Goal: Transaction & Acquisition: Download file/media

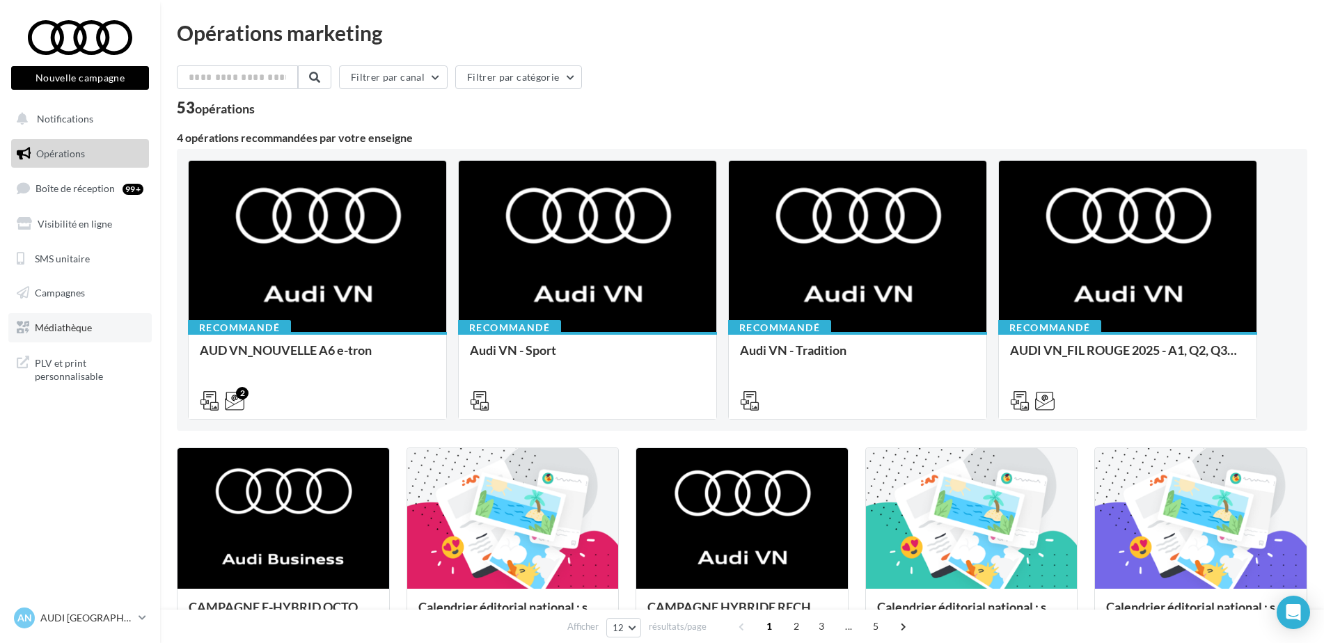
click at [63, 321] on span "Médiathèque" at bounding box center [63, 327] width 57 height 12
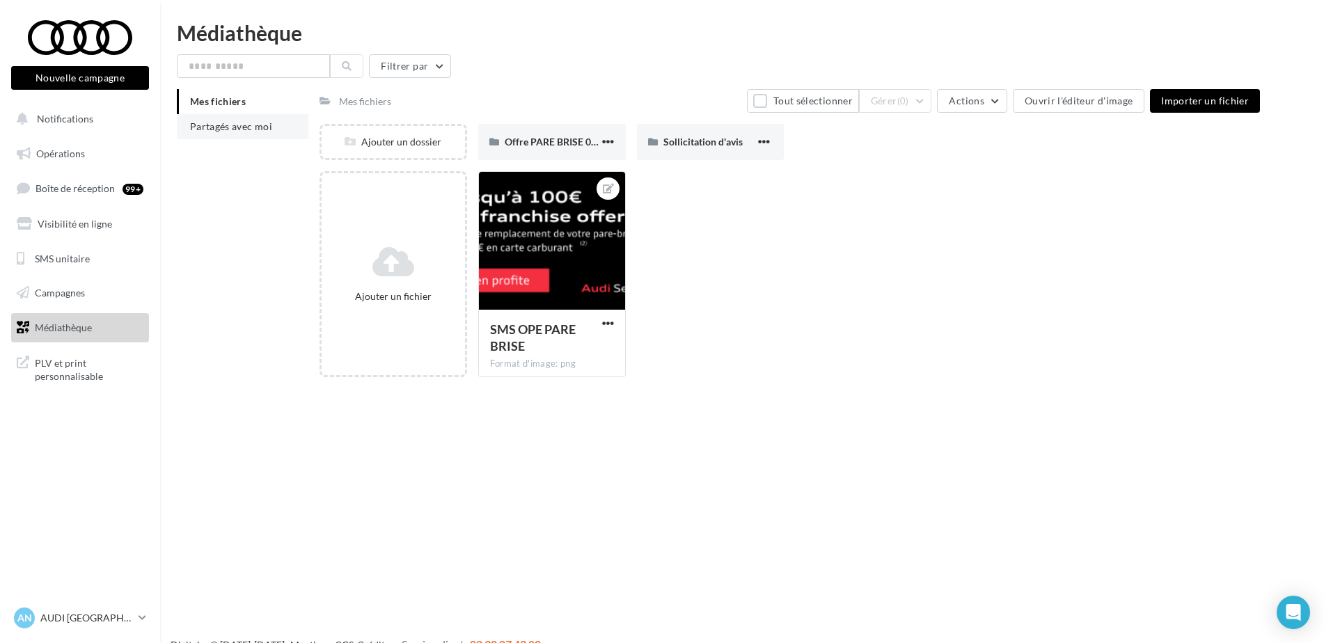
click at [246, 117] on li "Partagés avec moi" at bounding box center [243, 126] width 132 height 25
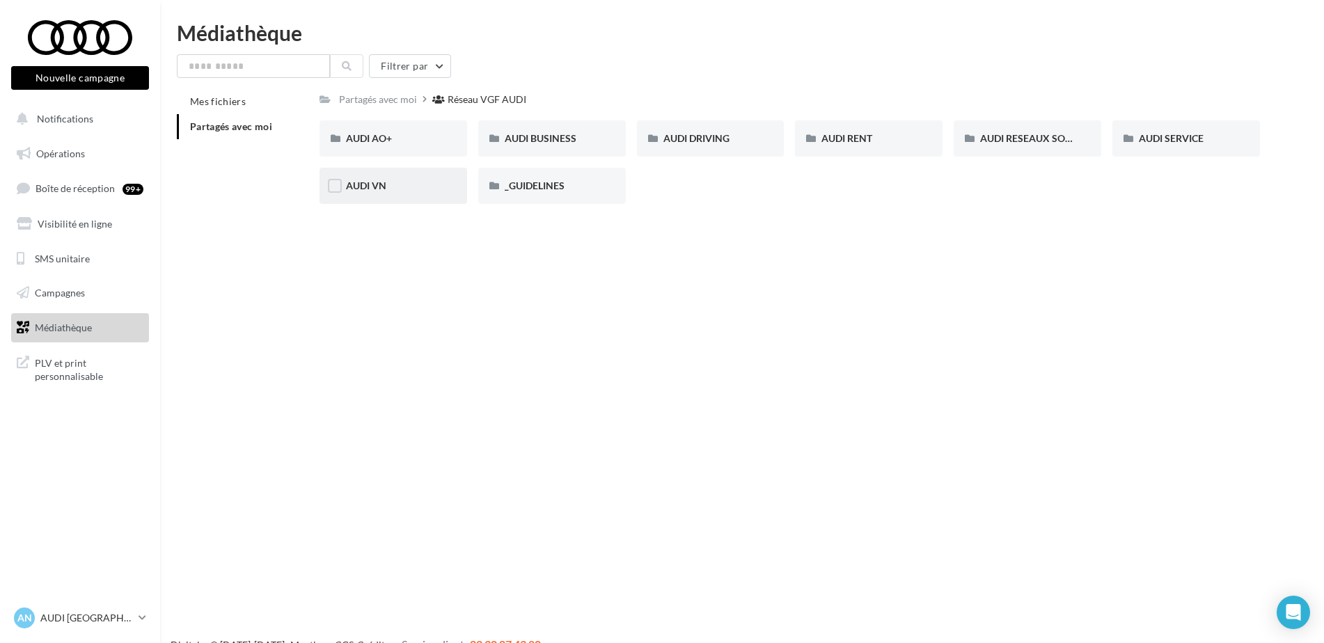
click at [385, 198] on div "AUDI VN" at bounding box center [393, 186] width 148 height 36
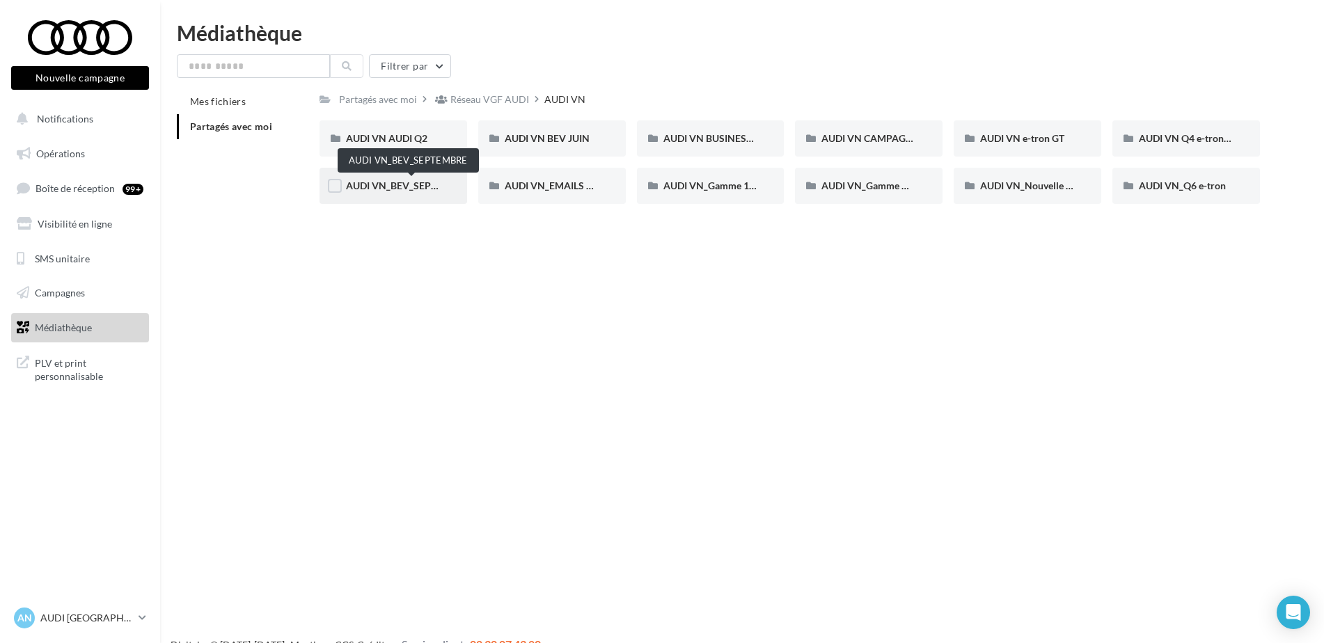
click at [422, 191] on span "AUDI VN_BEV_SEPTEMBRE" at bounding box center [407, 186] width 123 height 12
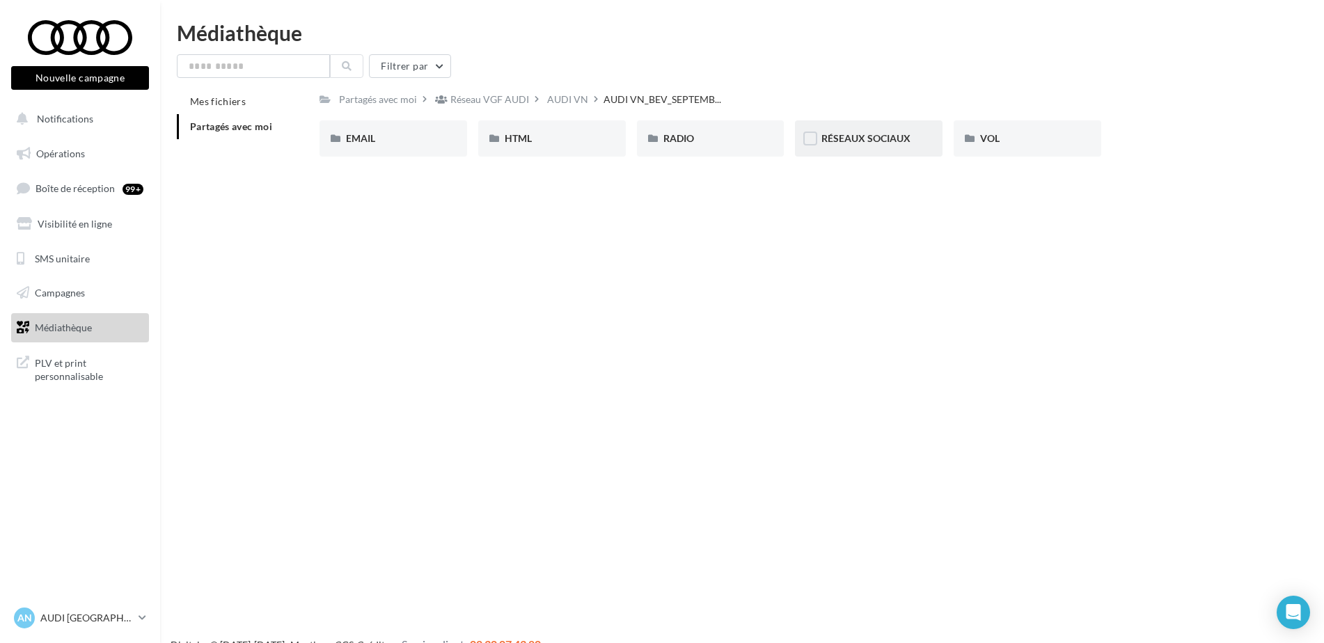
click at [872, 134] on span "RÉSEAUX SOCIAUX" at bounding box center [865, 138] width 89 height 12
click at [310, 66] on input "text" at bounding box center [253, 66] width 153 height 24
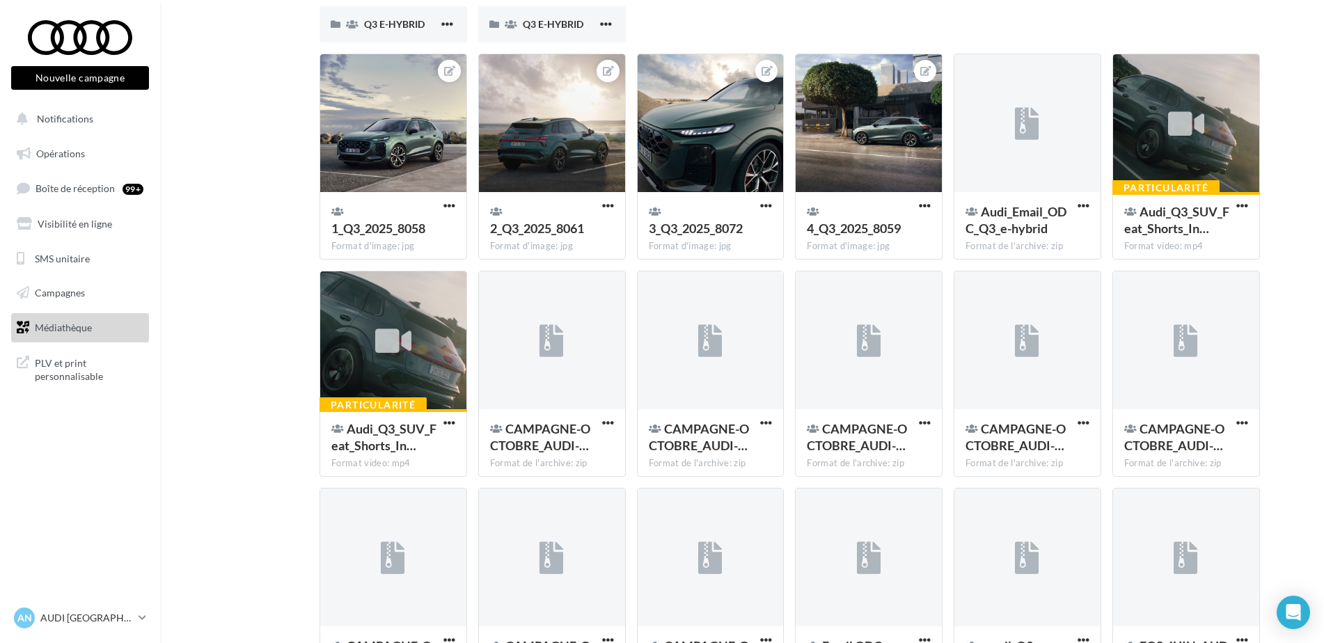
scroll to position [203, 0]
type input "**"
click at [538, 428] on span "CAMPAGNE-OCTOBRE_AUDI-…" at bounding box center [540, 438] width 100 height 32
click at [603, 425] on span "button" at bounding box center [608, 424] width 12 height 12
click at [530, 450] on button "Télécharger" at bounding box center [546, 452] width 139 height 36
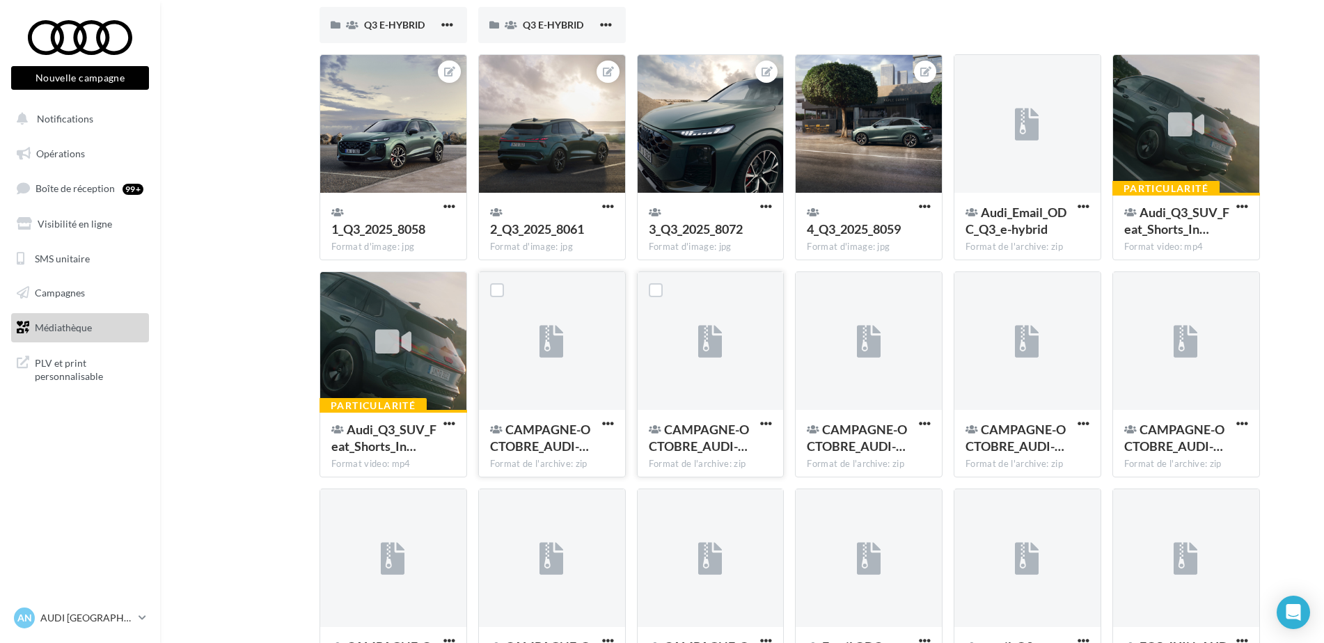
click at [759, 424] on button "button" at bounding box center [765, 425] width 17 height 14
click at [702, 444] on button "Télécharger" at bounding box center [704, 452] width 139 height 36
click at [74, 121] on span "Notifications" at bounding box center [65, 119] width 56 height 12
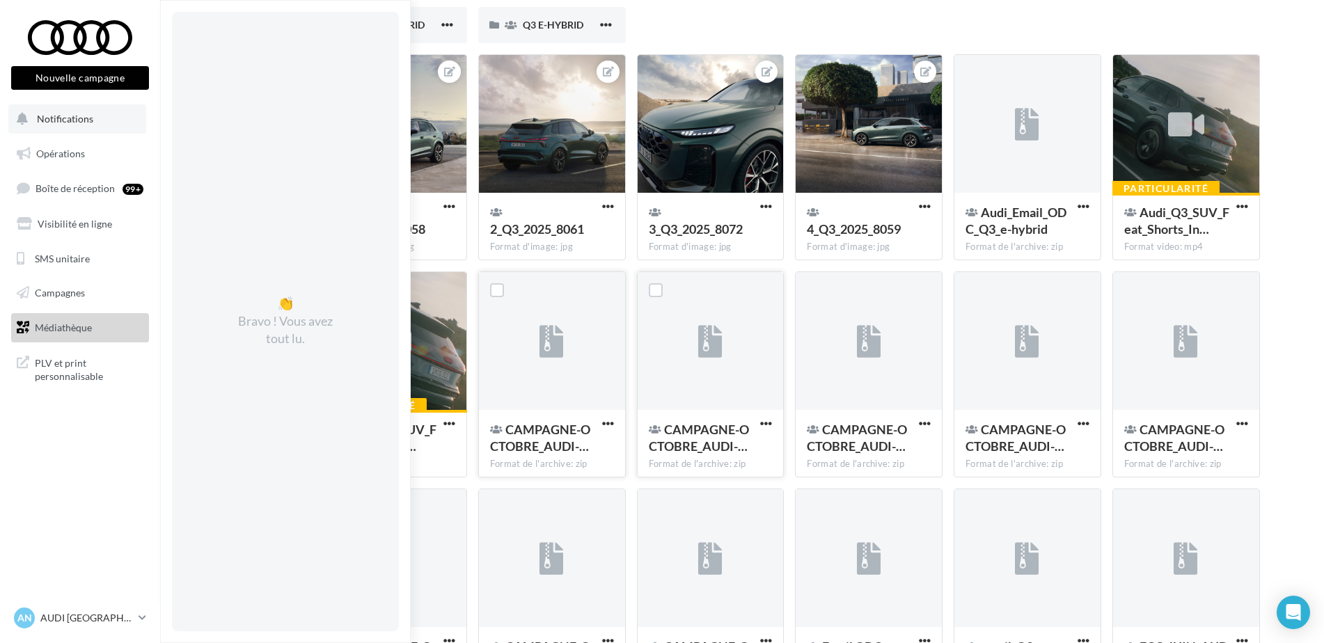
click at [81, 129] on button "Notifications 👏 Bravo ! Vous avez tout lu." at bounding box center [77, 118] width 138 height 29
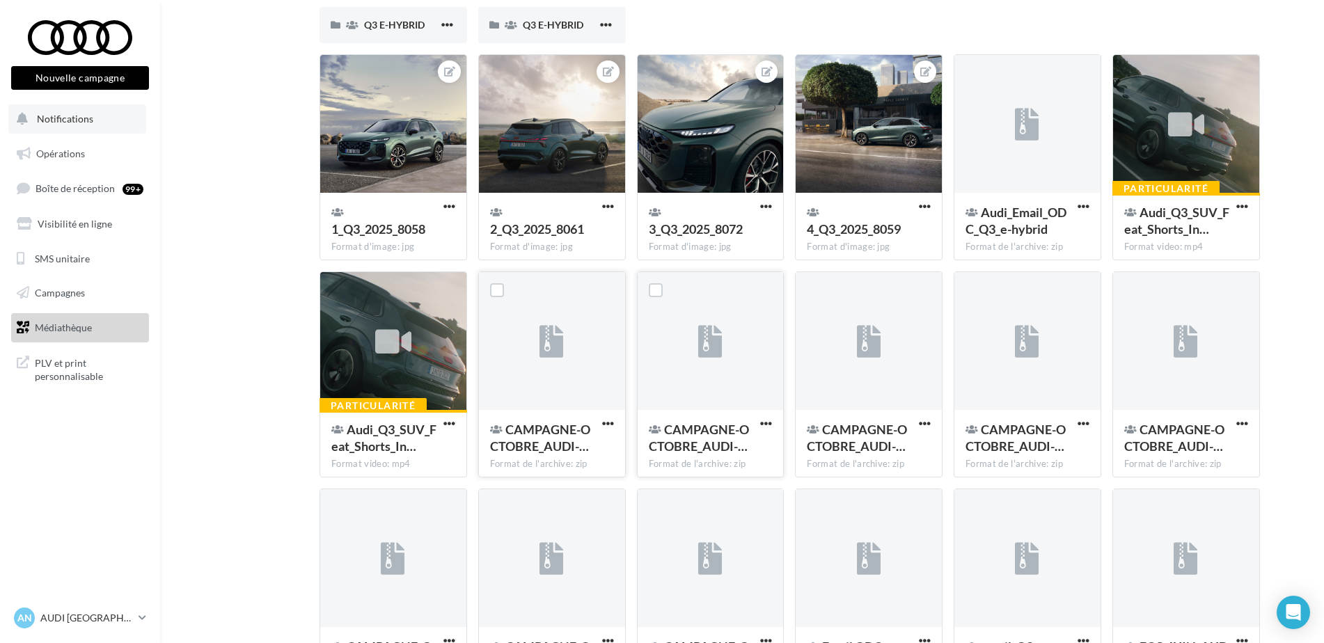
click at [88, 126] on button "Notifications" at bounding box center [77, 118] width 138 height 29
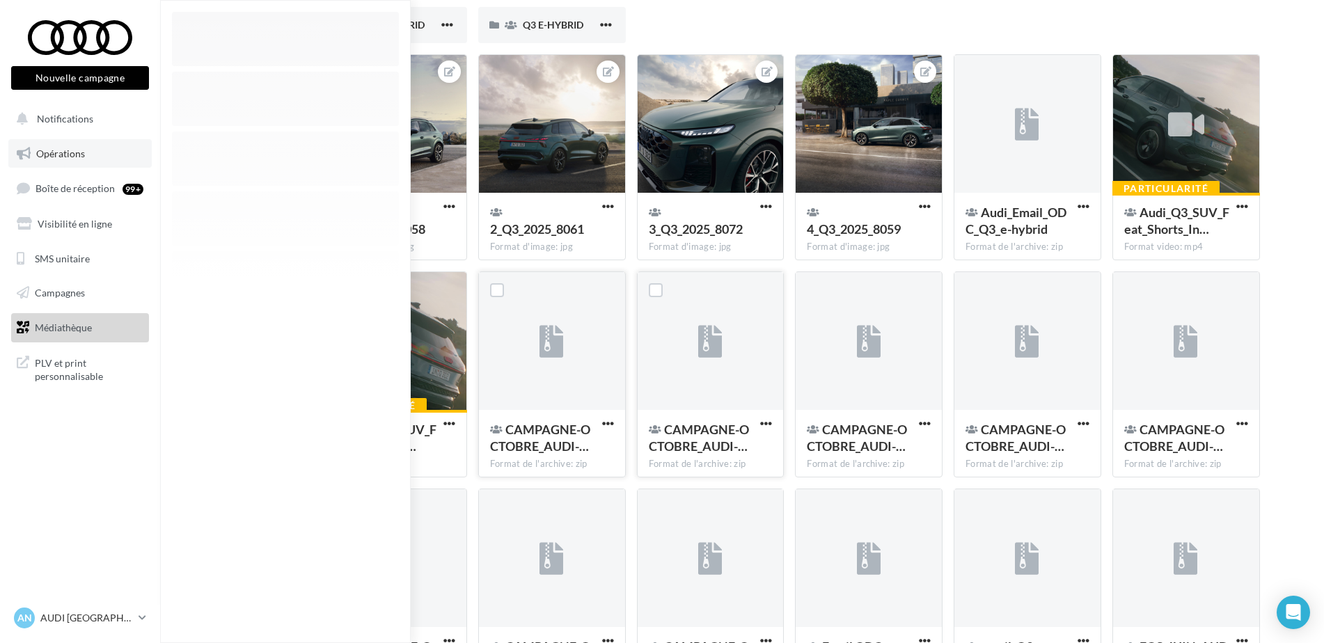
click at [87, 159] on link "Opérations" at bounding box center [79, 153] width 143 height 29
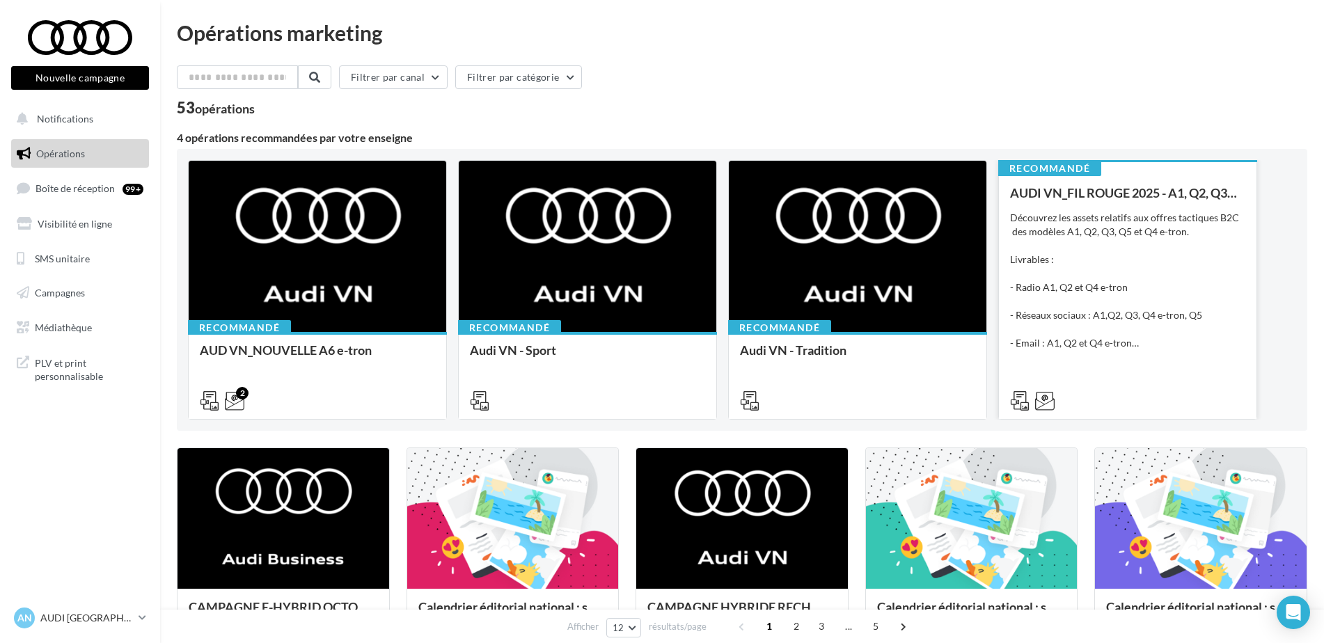
click at [1113, 223] on div "Découvrez les assets relatifs aux offres tactiques B2C des modèles A1, Q2, Q3, …" at bounding box center [1127, 280] width 235 height 139
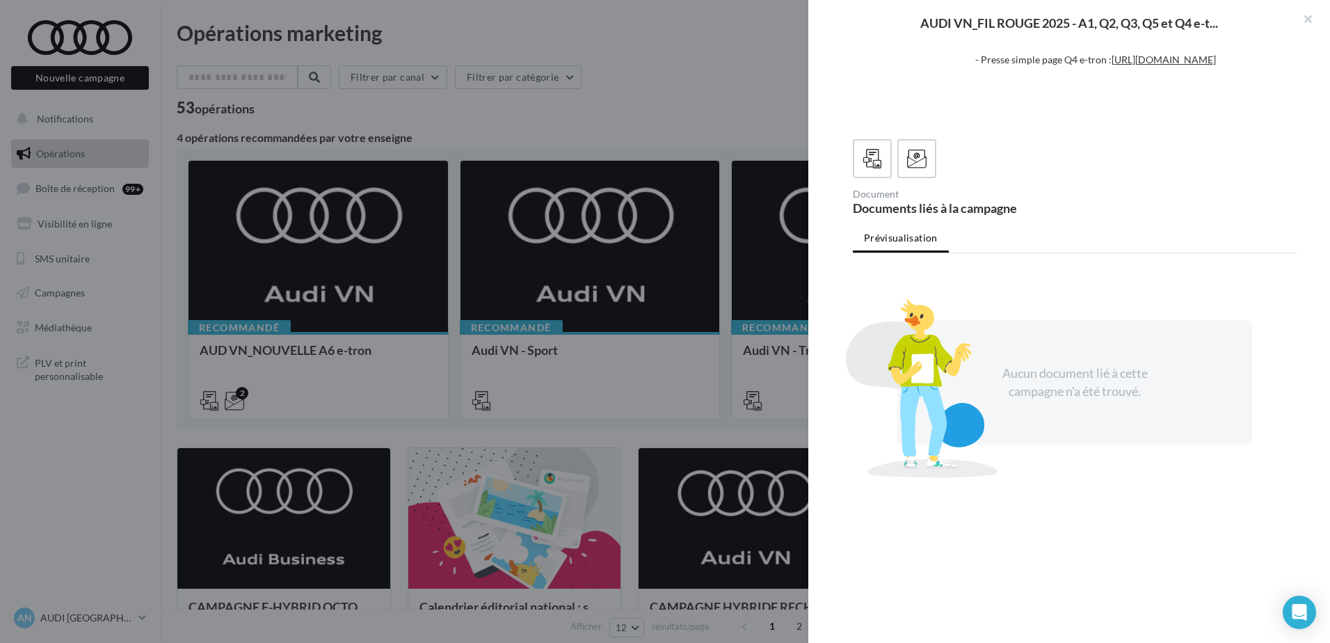
scroll to position [251, 0]
click at [912, 170] on span at bounding box center [917, 160] width 20 height 22
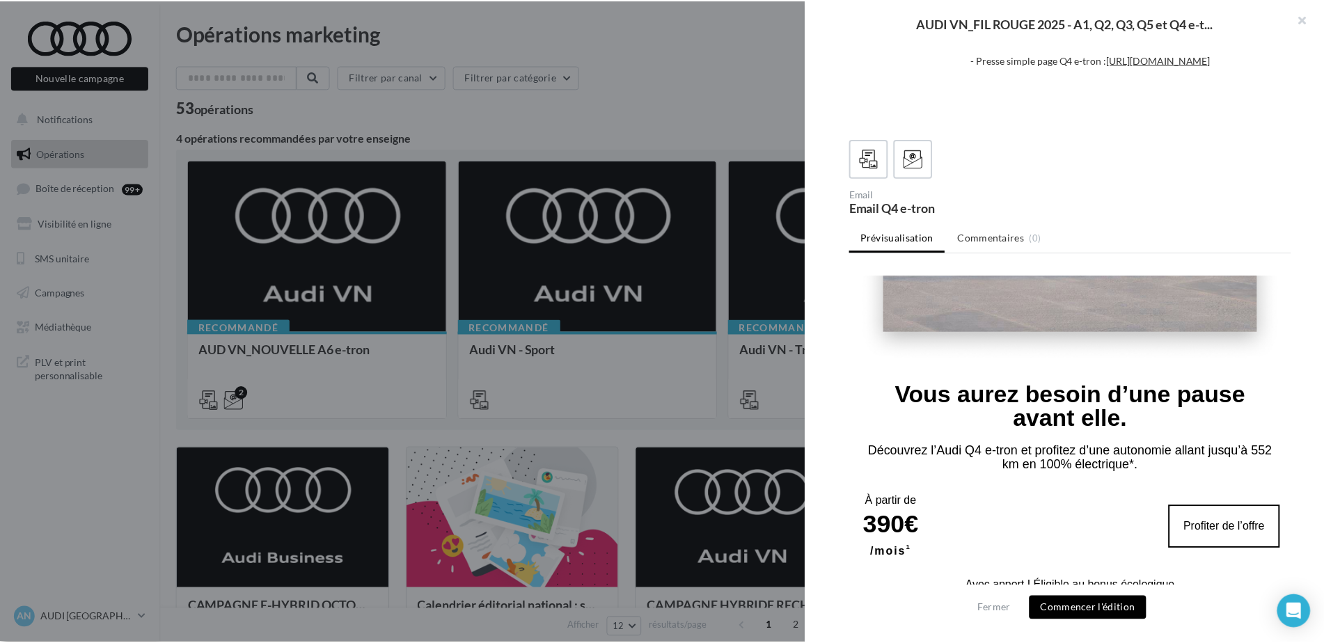
scroll to position [546, 0]
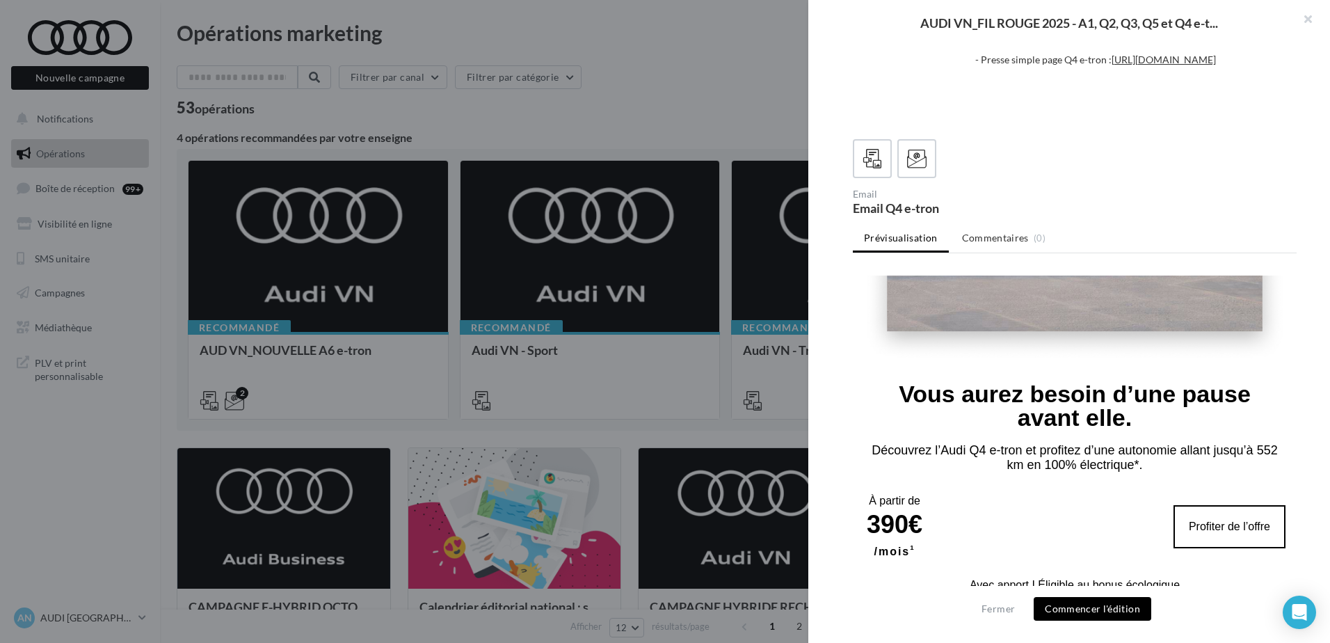
click at [492, 133] on div at bounding box center [665, 321] width 1330 height 643
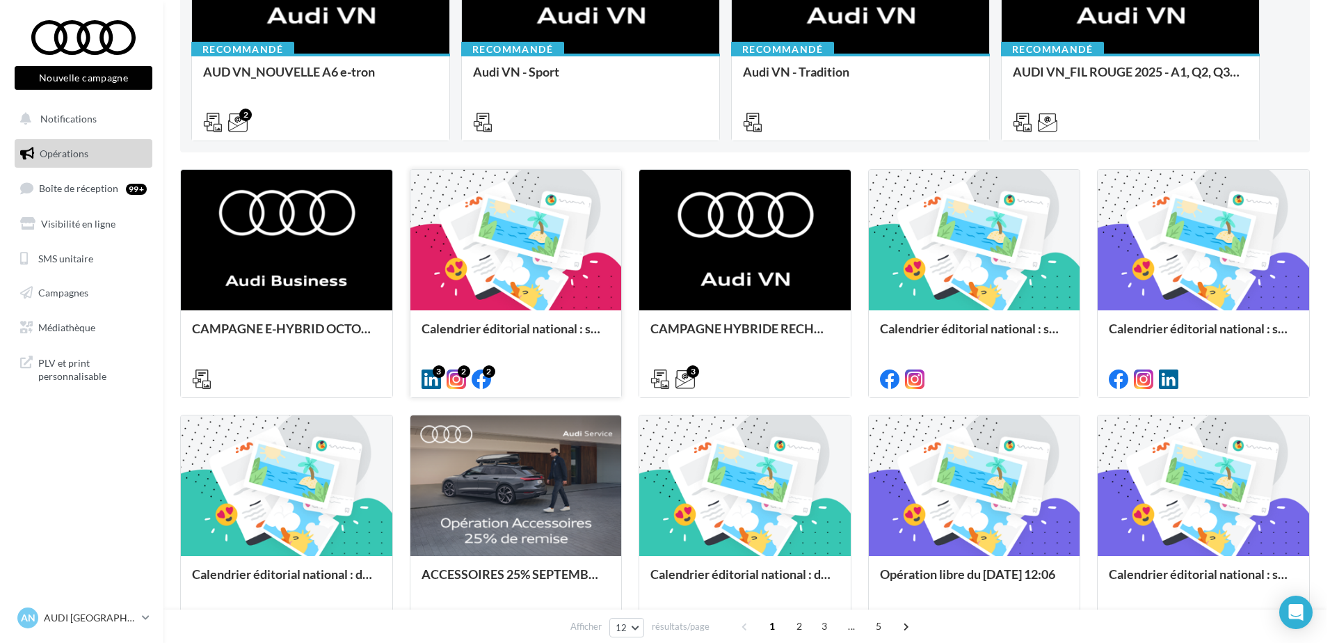
scroll to position [283, 0]
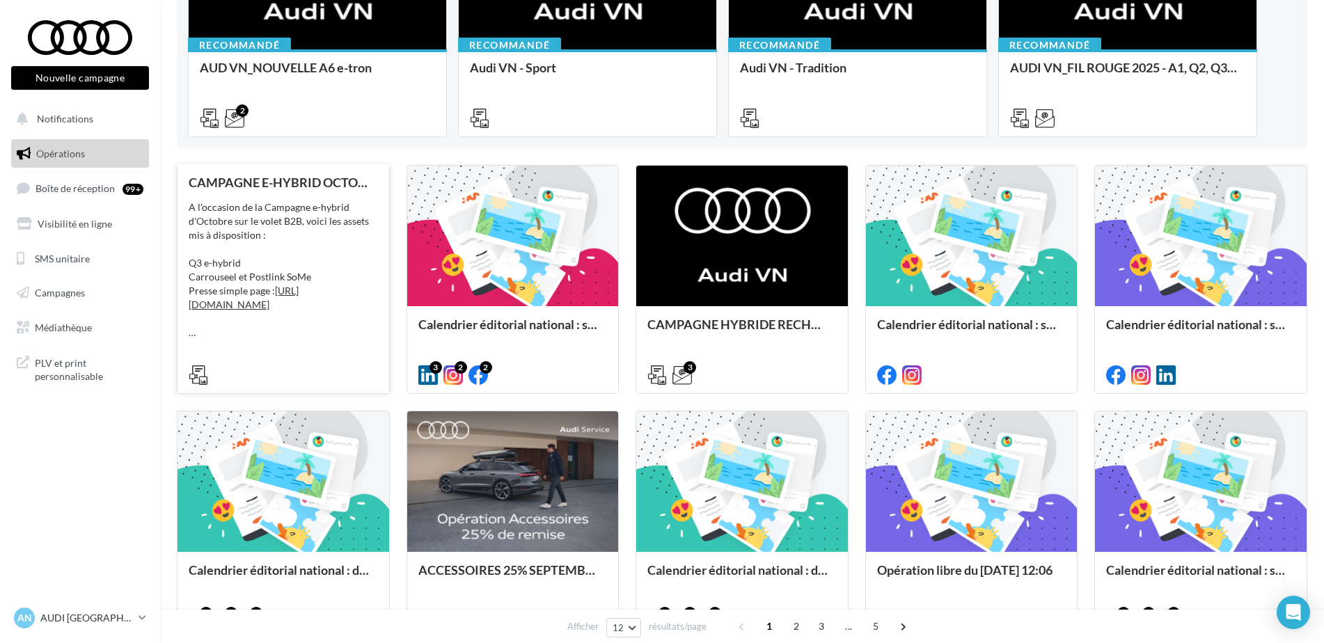
click at [262, 206] on div "A l'occasion de la Campagne e-hybrid d'Octobre sur le volet B2B, voici les asse…" at bounding box center [283, 269] width 189 height 139
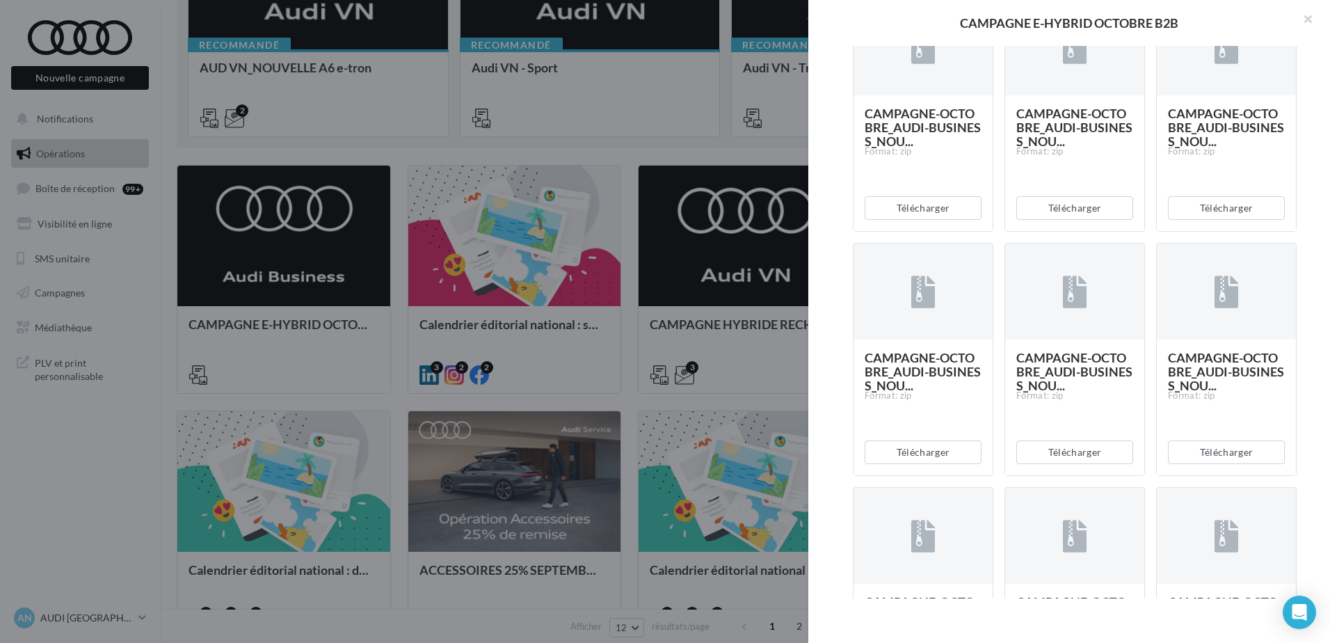
scroll to position [421, 0]
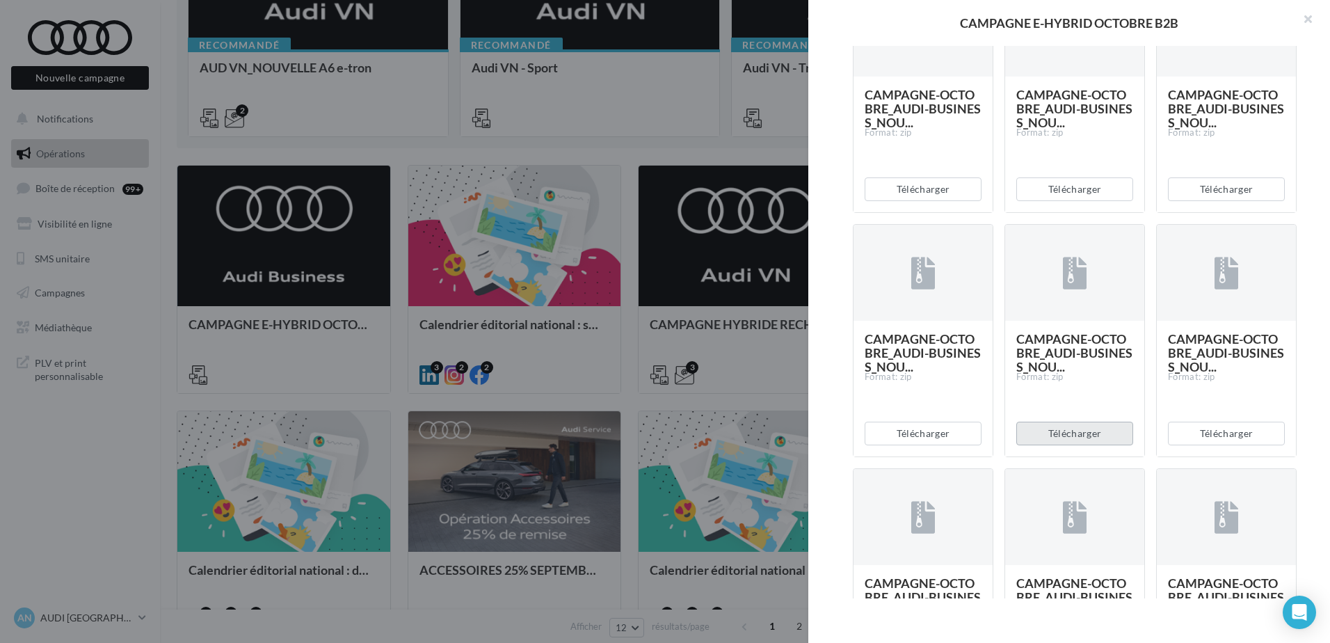
click at [1090, 445] on button "Télécharger" at bounding box center [1075, 434] width 117 height 24
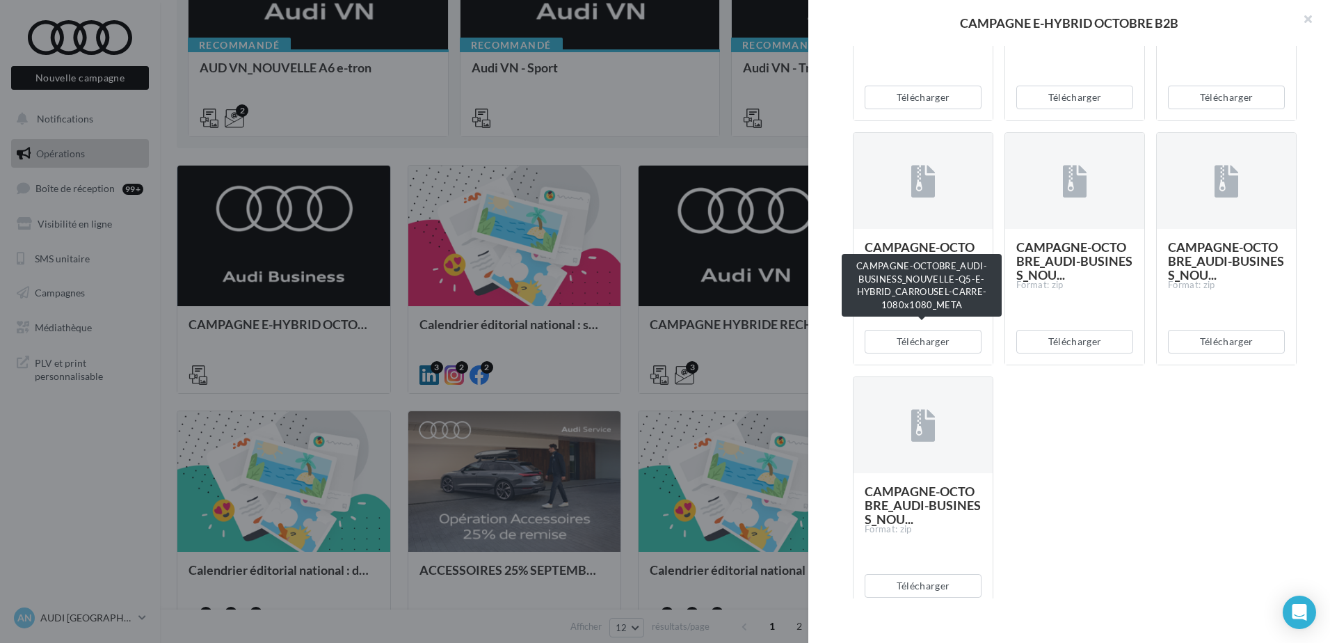
scroll to position [1246, 0]
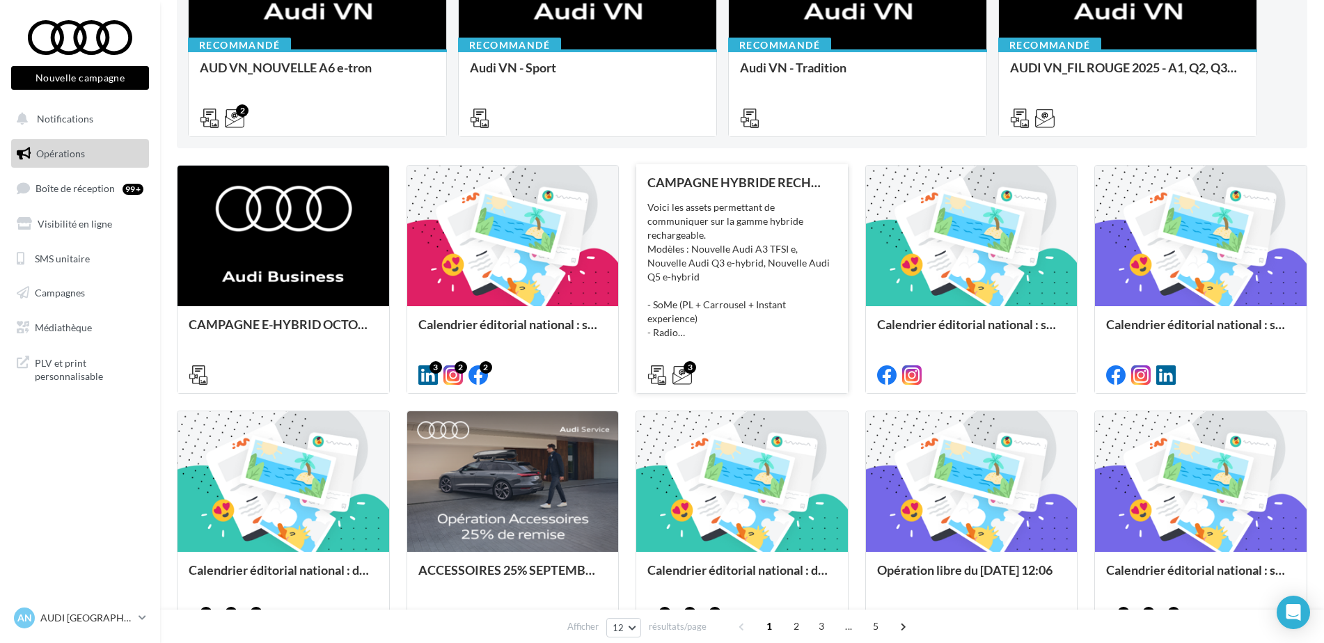
click at [738, 200] on div "Voici les assets permettant de communiquer sur la gamme hybride rechargeable. M…" at bounding box center [741, 269] width 189 height 139
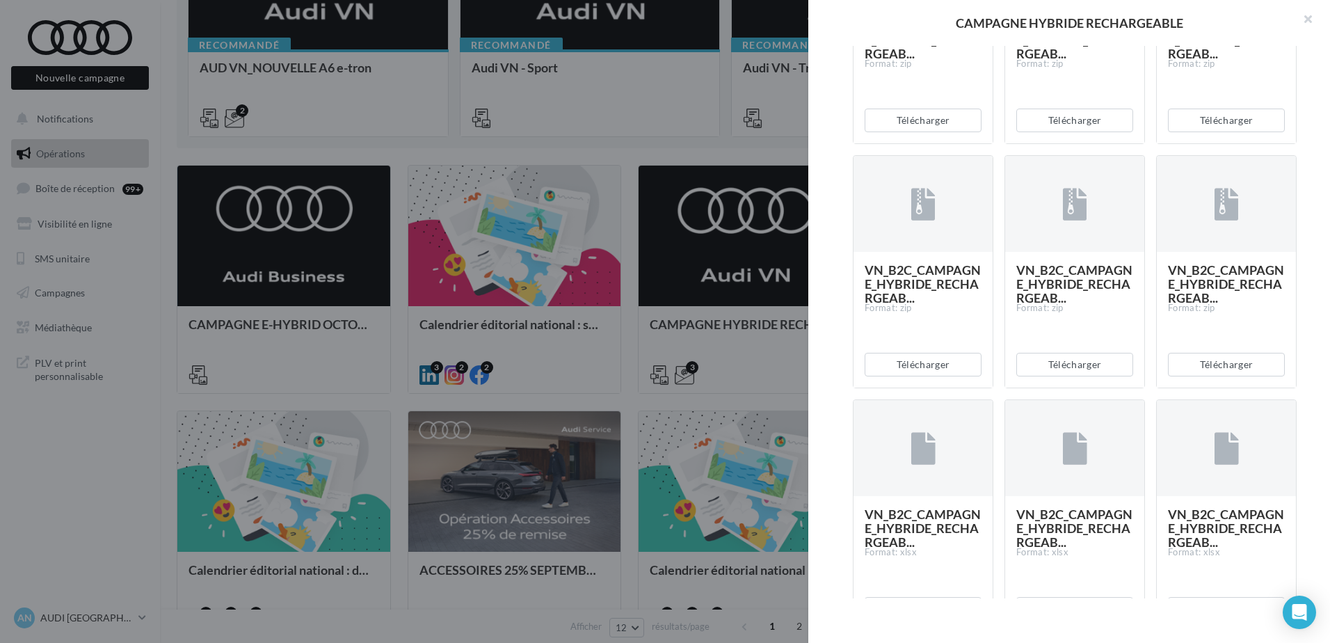
scroll to position [1000, 0]
click at [930, 375] on button "Télécharger" at bounding box center [923, 363] width 117 height 24
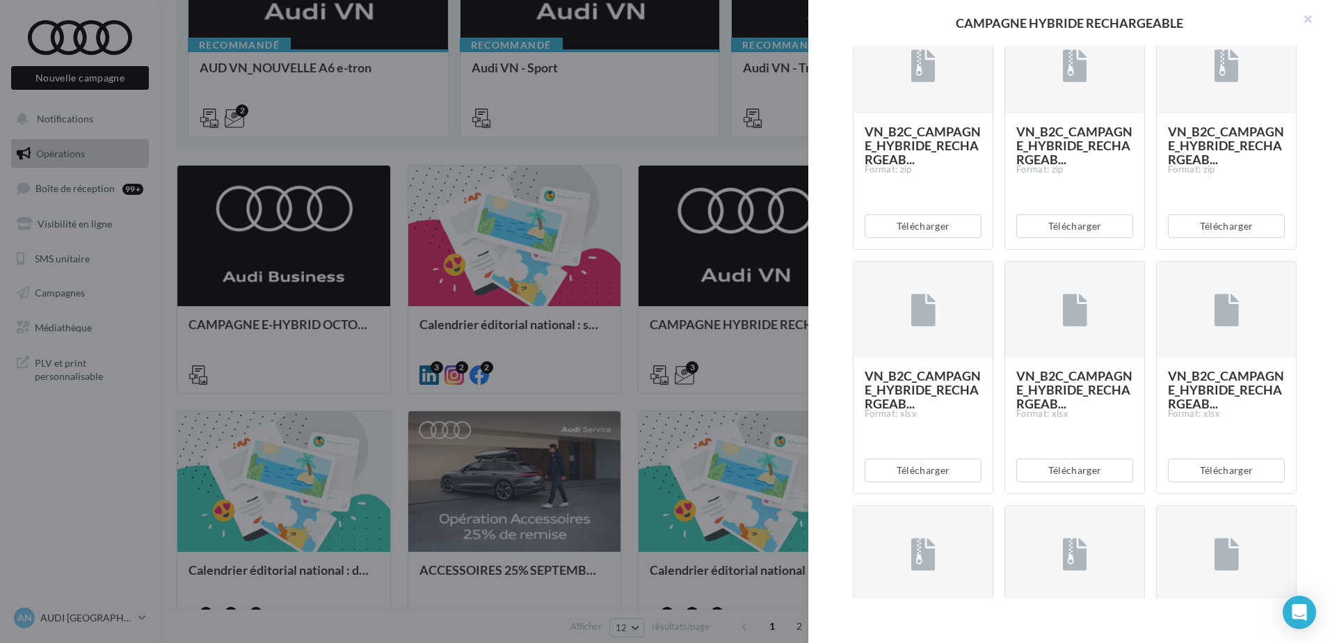
scroll to position [1138, 0]
click at [836, 455] on div "Description Voici les assets permettant de communiquer sur la gamme hybride rec…" at bounding box center [1075, 322] width 533 height 553
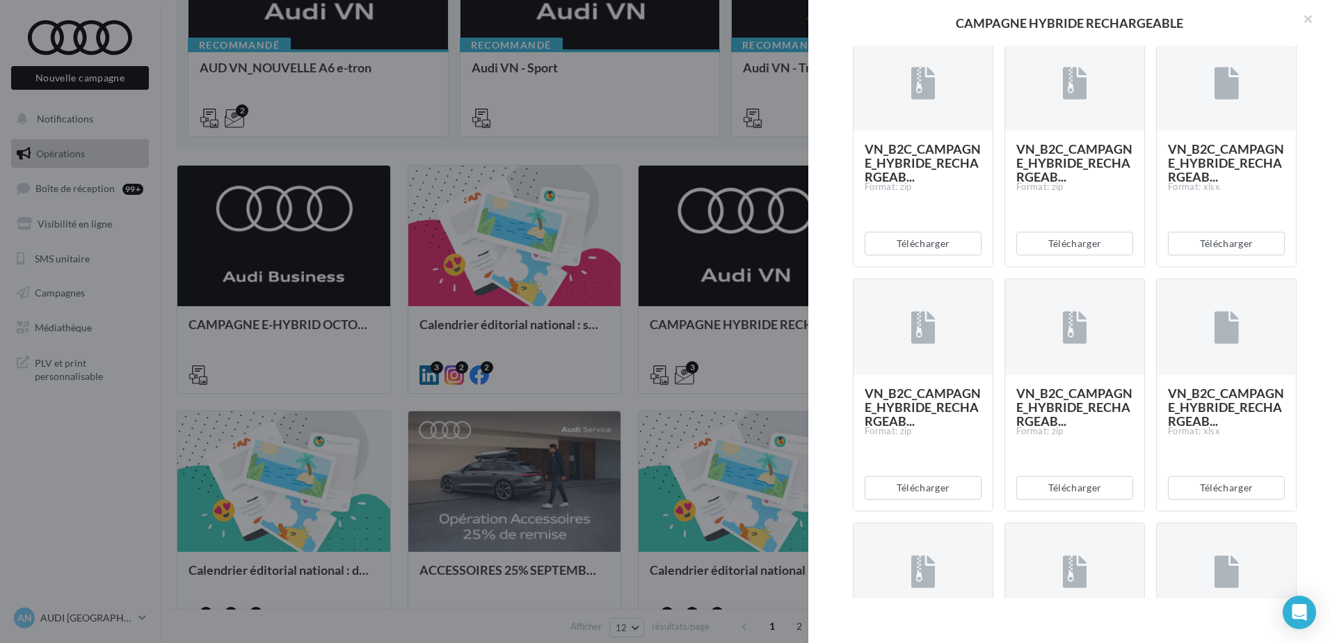
scroll to position [1611, 0]
click at [930, 253] on button "Télécharger" at bounding box center [923, 241] width 117 height 24
click at [858, 262] on div "VN_B2C_CAMPAGNE_HYBRIDE_RECHARGEAB... Format: zip" at bounding box center [923, 195] width 139 height 134
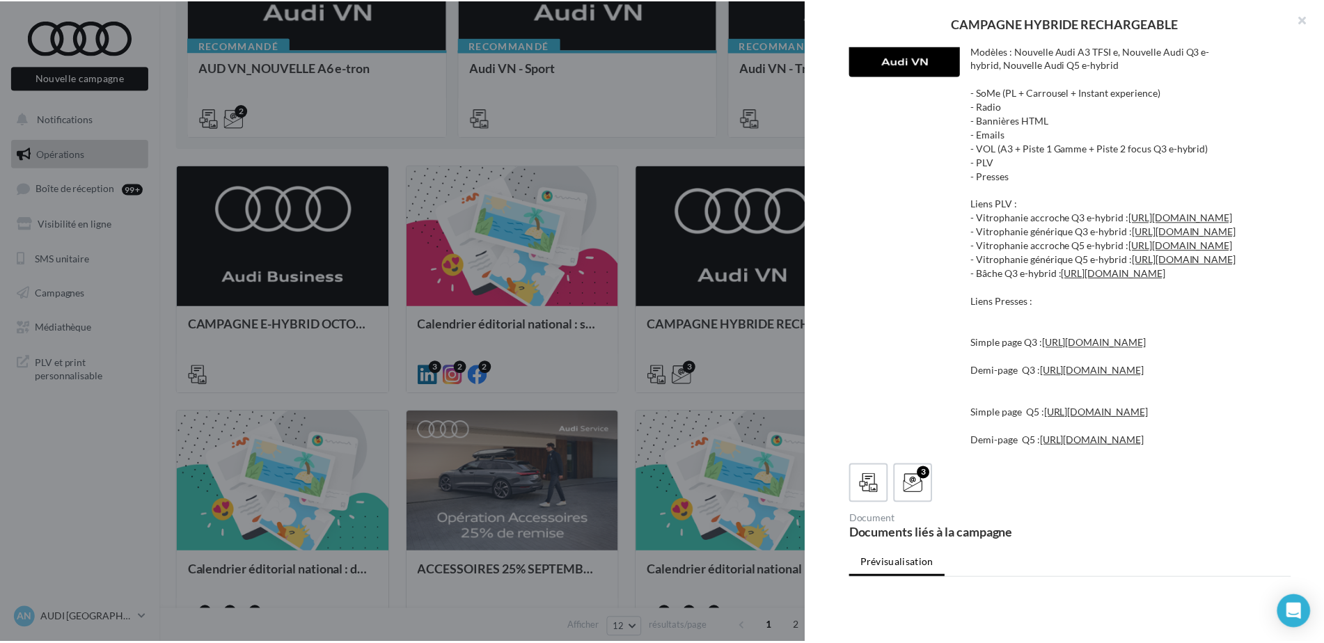
scroll to position [0, 0]
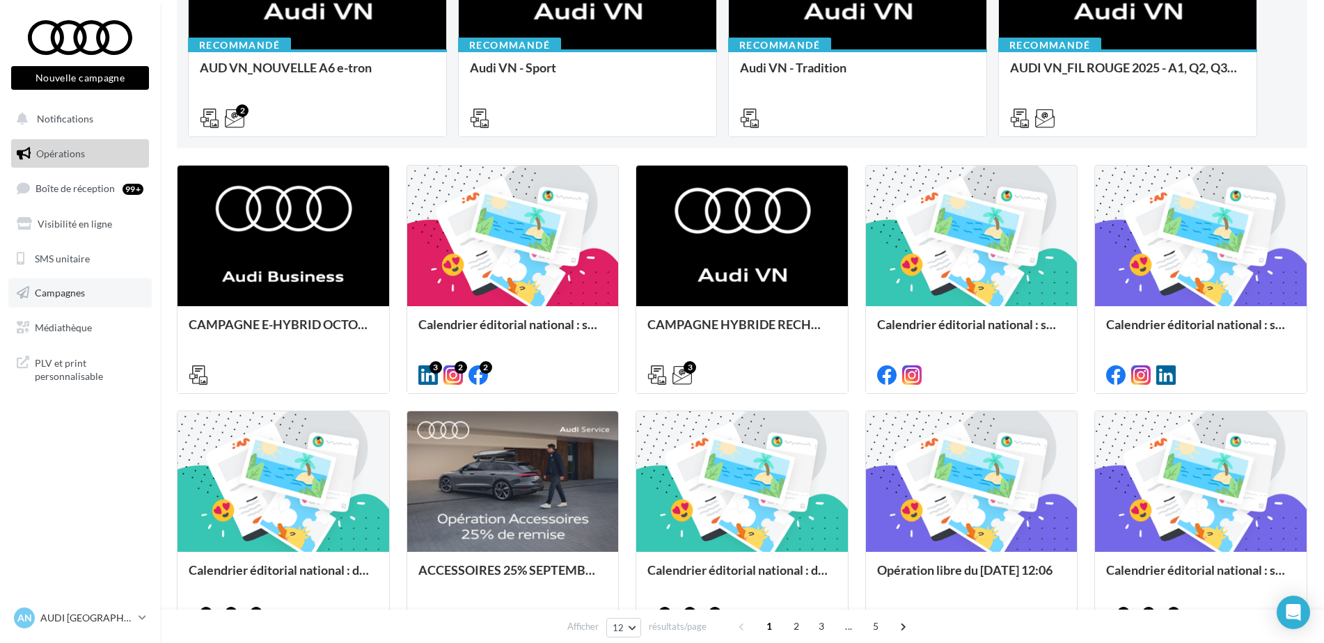
click at [61, 300] on link "Campagnes" at bounding box center [79, 292] width 143 height 29
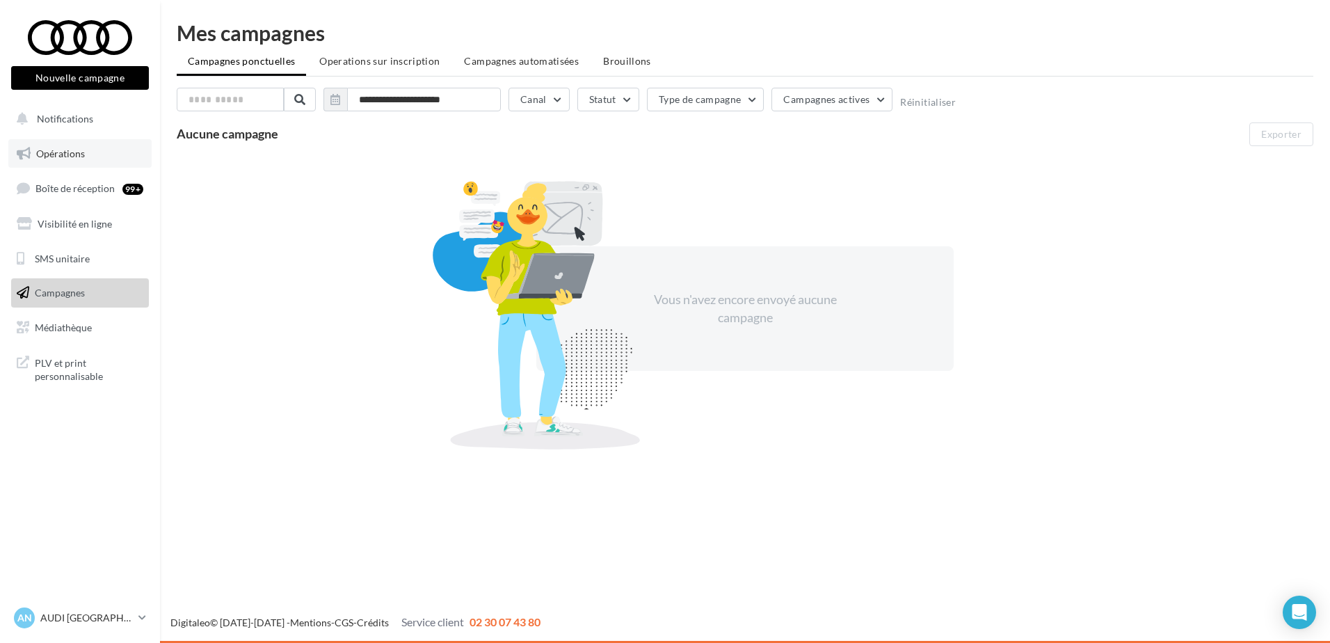
click at [54, 150] on span "Opérations" at bounding box center [60, 154] width 49 height 12
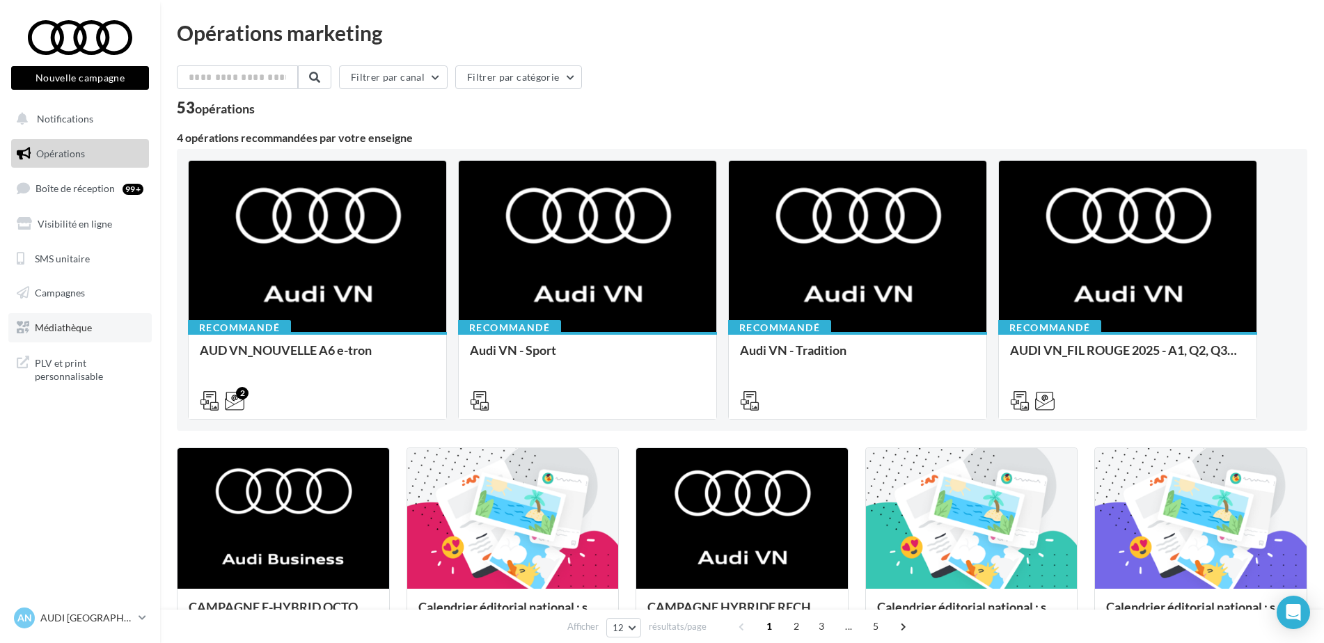
click at [84, 340] on link "Médiathèque" at bounding box center [79, 327] width 143 height 29
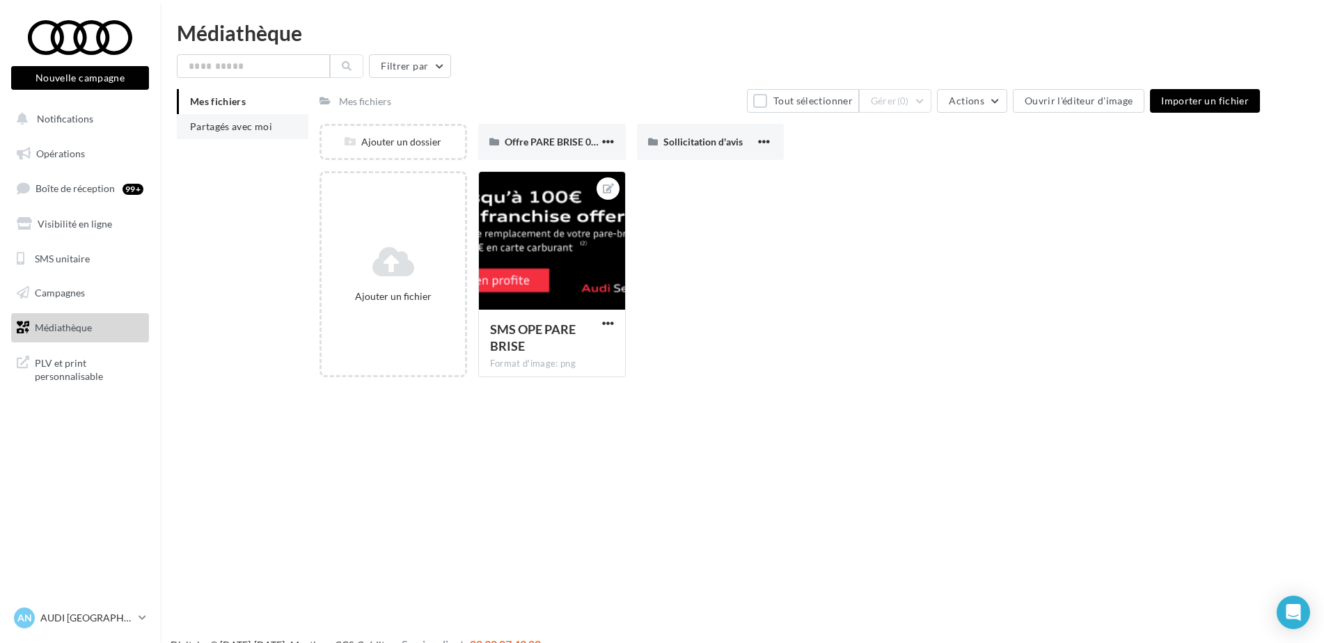
click at [236, 115] on li "Partagés avec moi" at bounding box center [243, 126] width 132 height 25
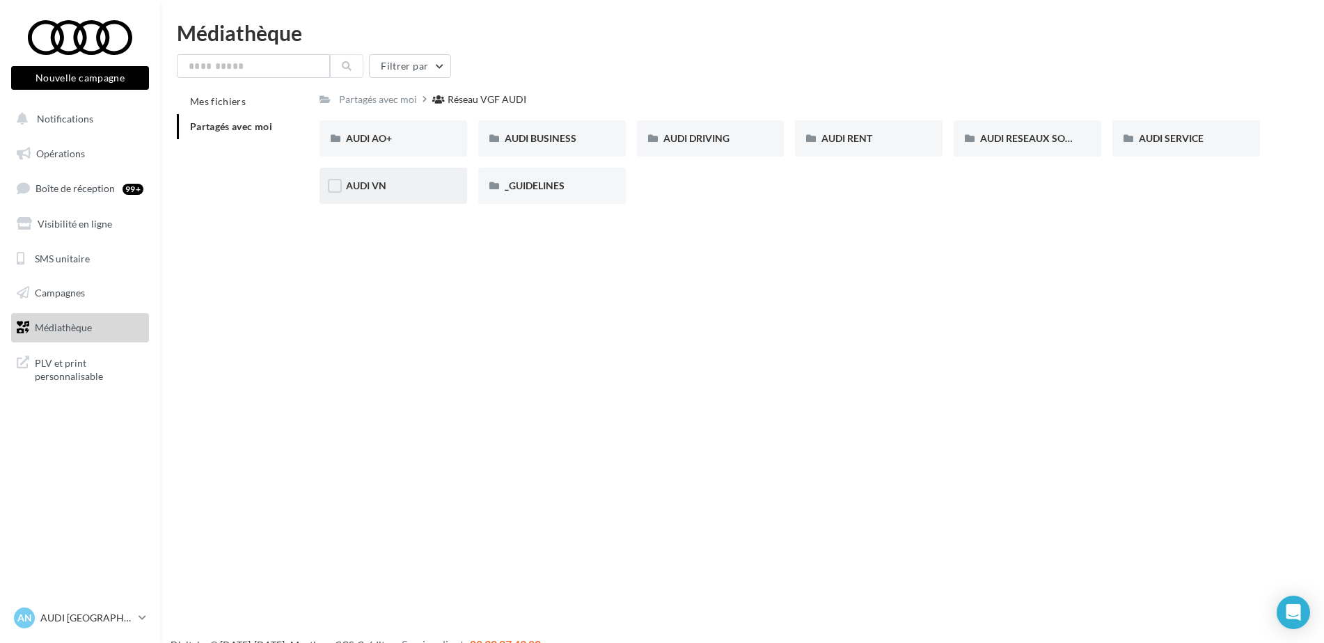
click at [410, 184] on div "AUDI VN" at bounding box center [393, 186] width 95 height 14
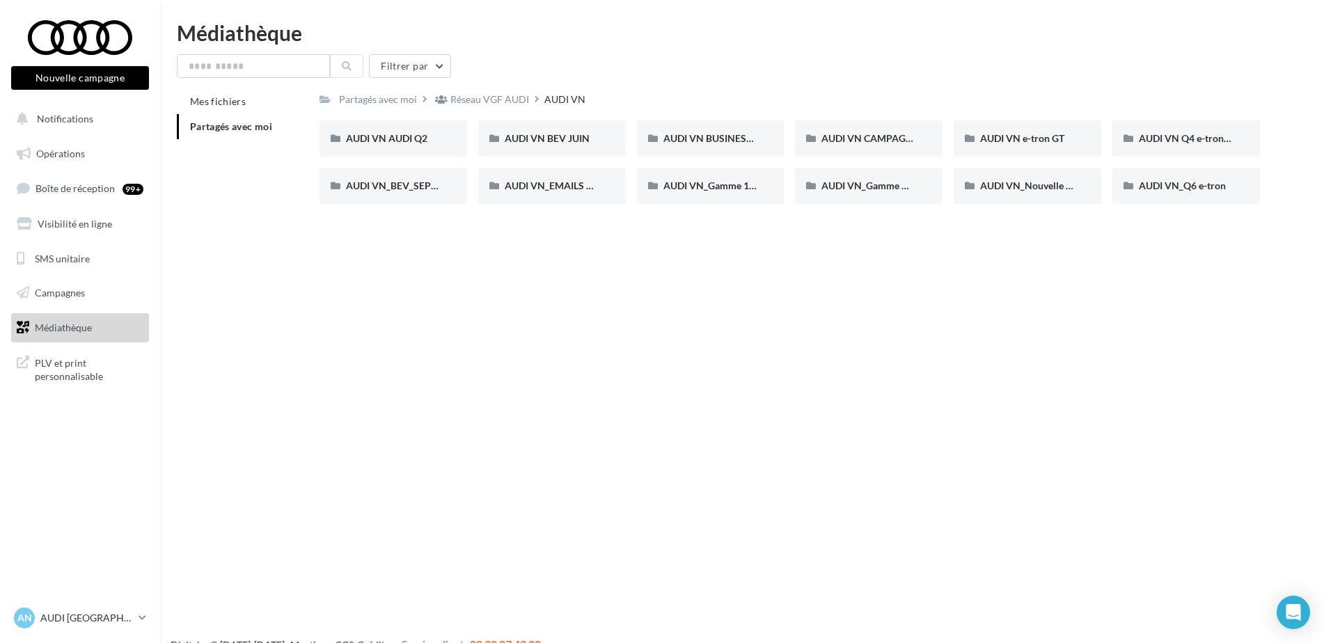
click at [420, 351] on div "Nouvelle campagne Nouvelle campagne Notifications Opérations Boîte de réception…" at bounding box center [662, 343] width 1324 height 643
click at [863, 141] on span "AUDI VN CAMPAGNE HYBRIDE RECHARGEABLE" at bounding box center [930, 138] width 218 height 12
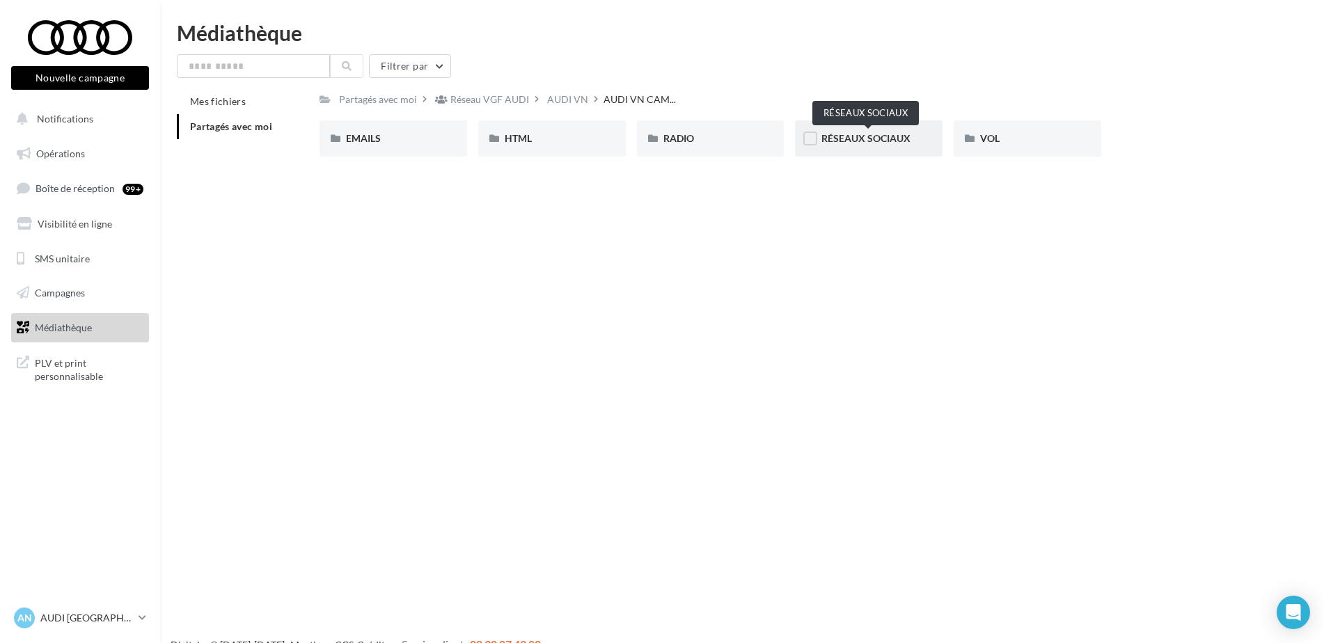
click at [869, 133] on span "RÉSEAUX SOCIAUX" at bounding box center [865, 138] width 89 height 12
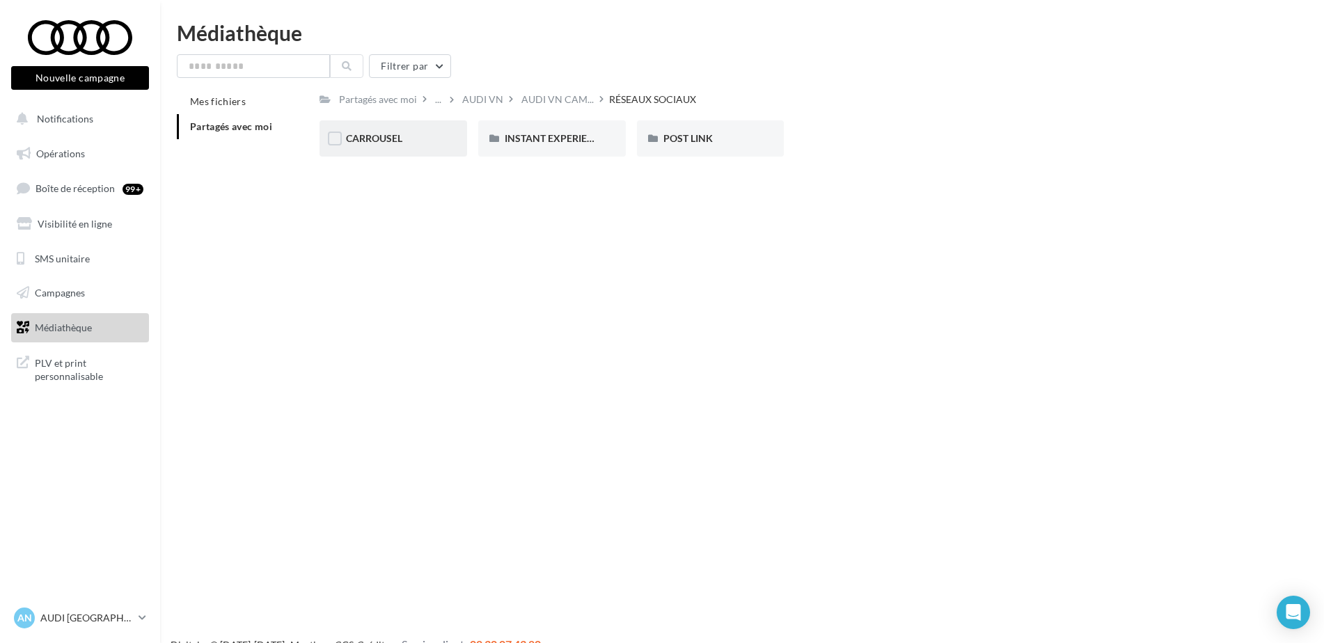
click at [398, 151] on div "CARROUSEL" at bounding box center [393, 138] width 148 height 36
click at [559, 138] on div "Q3 e-hybrid" at bounding box center [551, 139] width 95 height 14
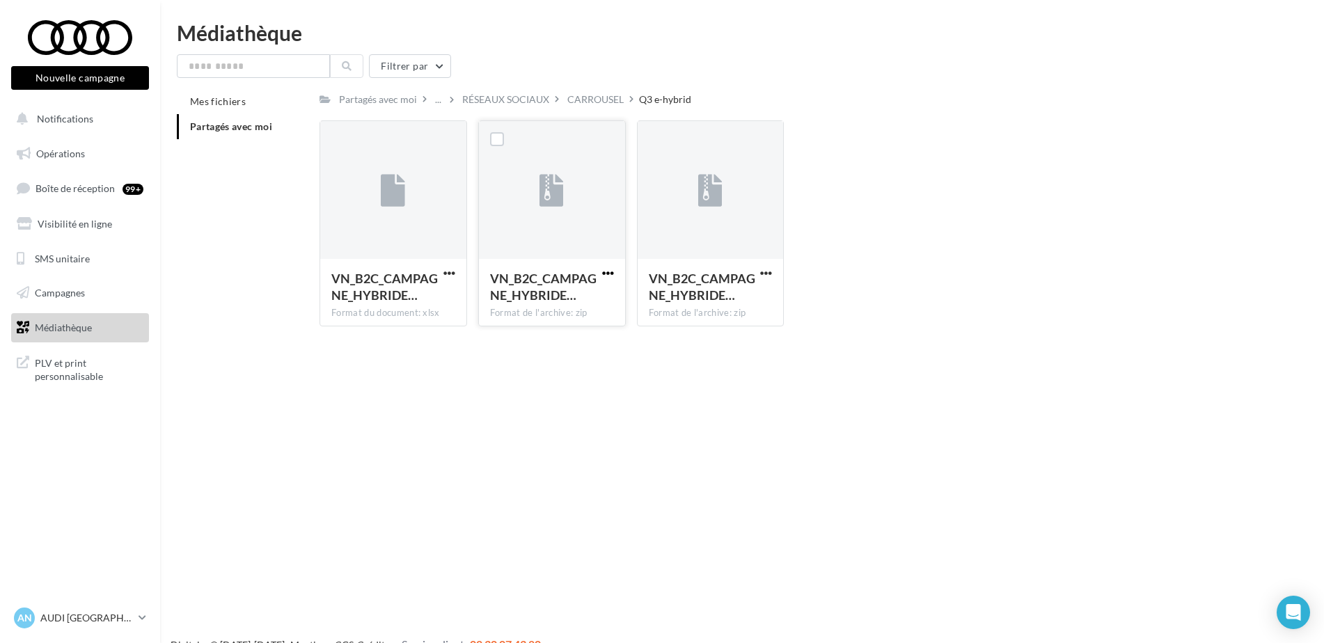
click at [605, 273] on span "button" at bounding box center [608, 273] width 12 height 12
click at [563, 296] on button "Télécharger" at bounding box center [546, 301] width 139 height 36
click at [762, 277] on span "button" at bounding box center [766, 273] width 12 height 12
click at [713, 308] on button "Télécharger" at bounding box center [704, 301] width 139 height 36
click at [61, 630] on link "AN AUDI NANTES audi-nant-ker" at bounding box center [80, 618] width 138 height 26
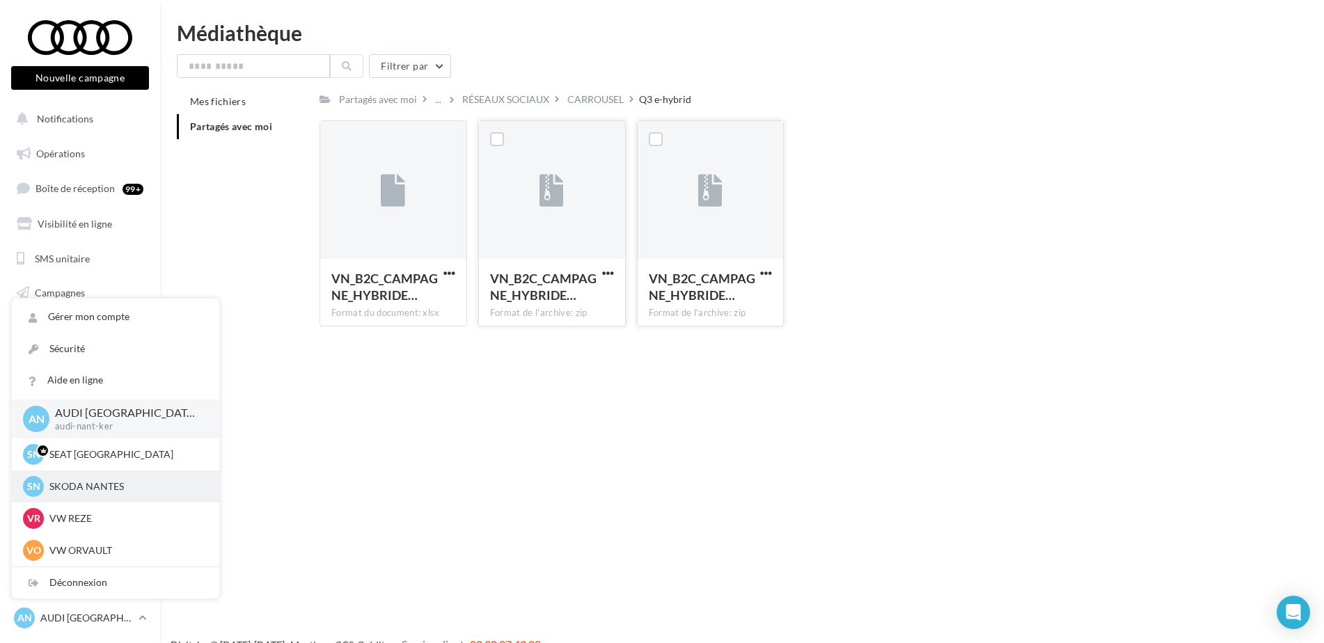
click at [90, 486] on p "SKODA NANTES" at bounding box center [125, 486] width 153 height 14
